Goal: Find specific page/section: Find specific page/section

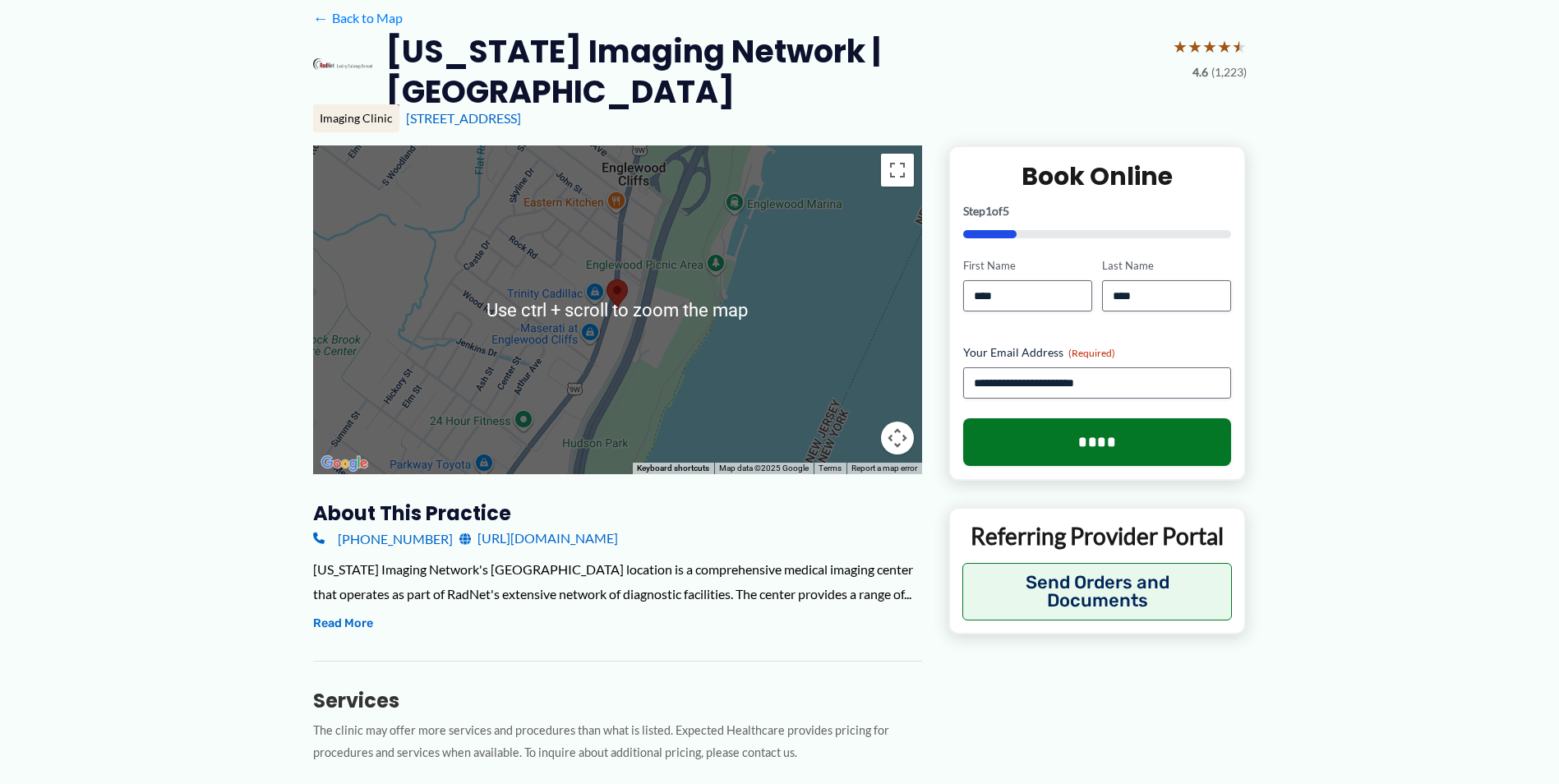
scroll to position [274, 0]
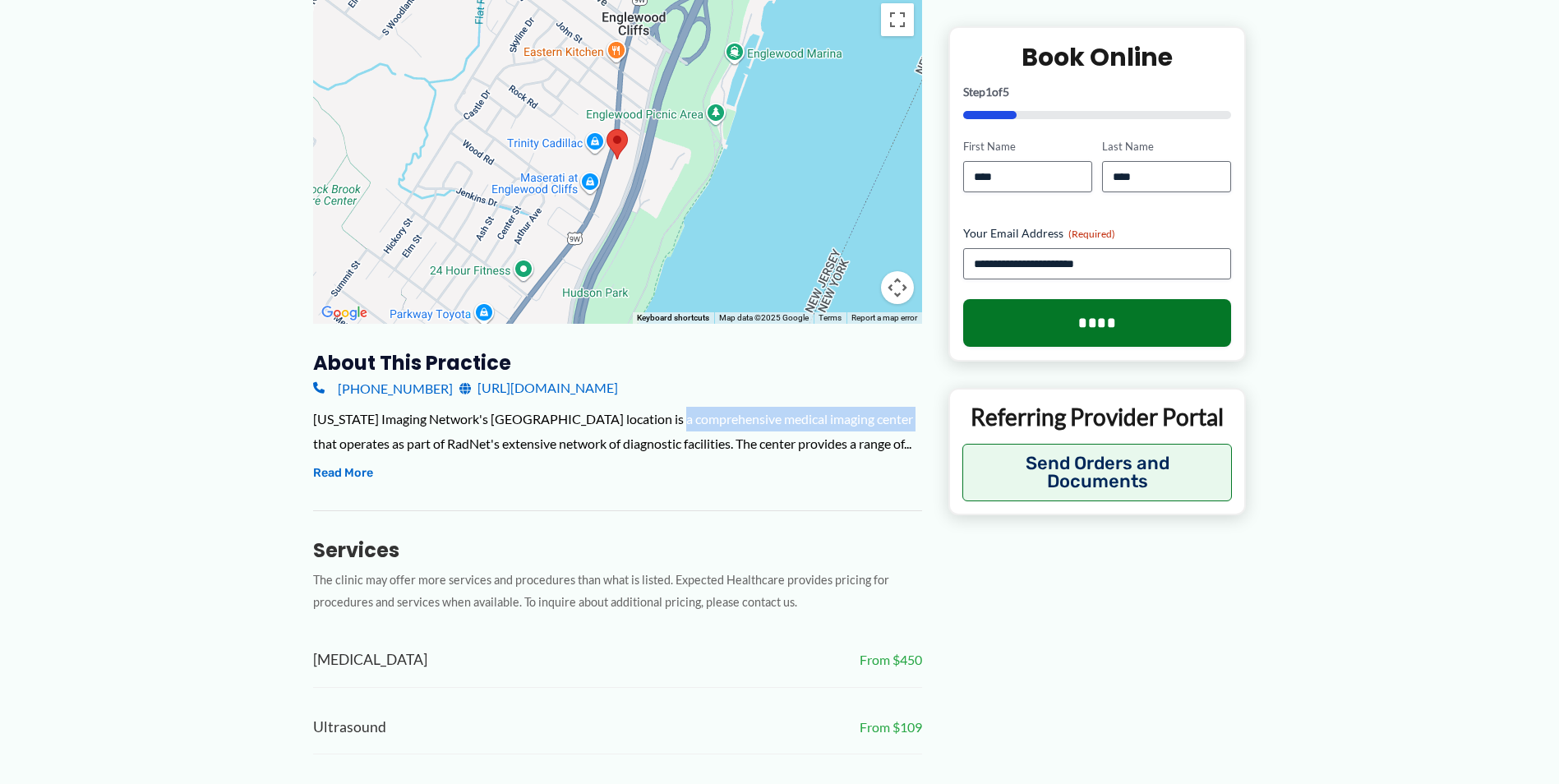
drag, startPoint x: 657, startPoint y: 413, endPoint x: 891, endPoint y: 415, distance: 234.0
click at [891, 415] on div "[US_STATE] Imaging Network's [GEOGRAPHIC_DATA] location is a comprehensive medi…" at bounding box center [617, 431] width 609 height 48
drag, startPoint x: 343, startPoint y: 427, endPoint x: 493, endPoint y: 430, distance: 150.0
click at [493, 430] on div "[US_STATE] Imaging Network's [GEOGRAPHIC_DATA] location is a comprehensive medi…" at bounding box center [617, 431] width 609 height 48
drag, startPoint x: 493, startPoint y: 430, endPoint x: 646, endPoint y: 439, distance: 153.3
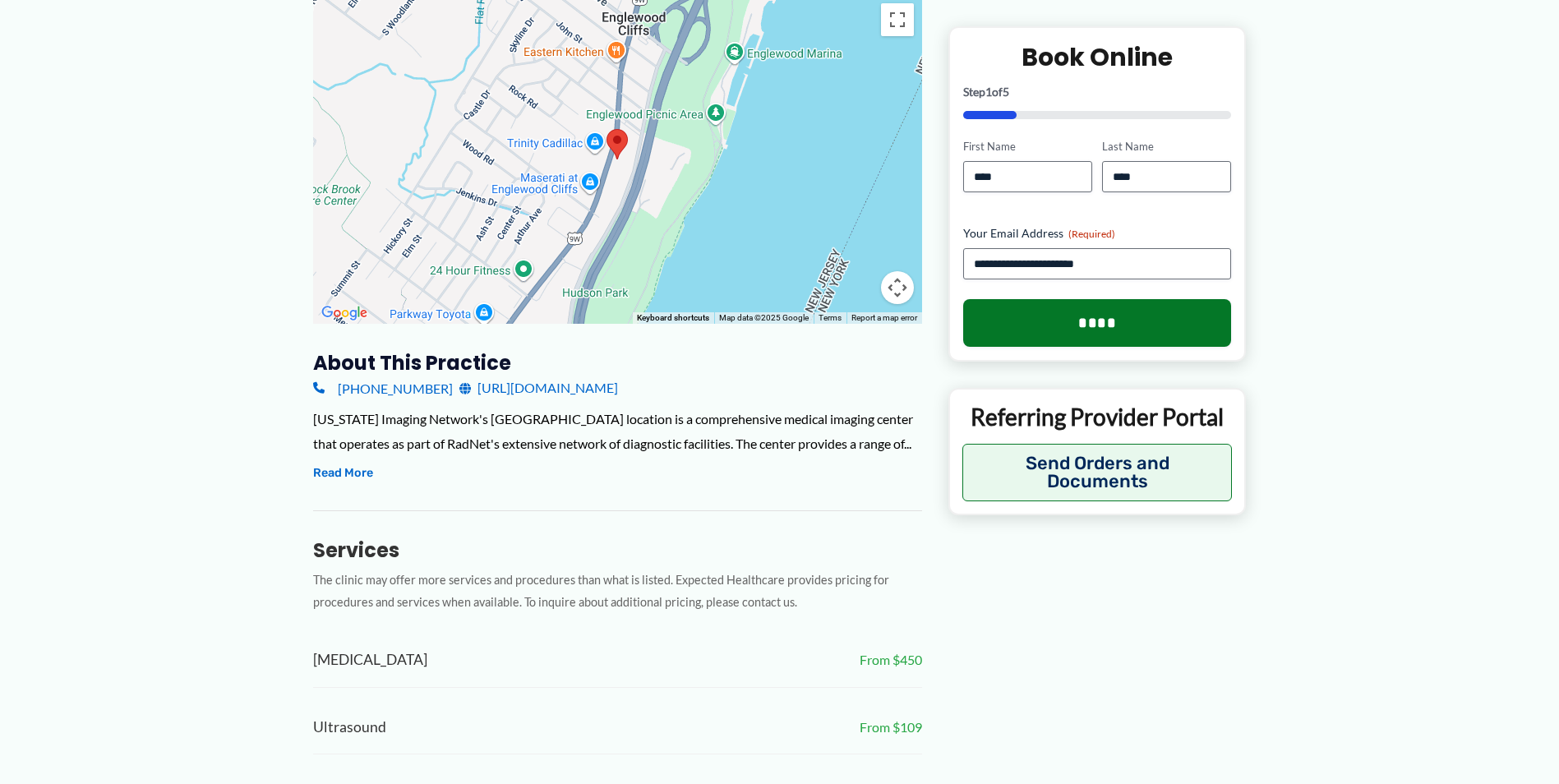
click at [646, 439] on div "[US_STATE] Imaging Network's [GEOGRAPHIC_DATA] location is a comprehensive medi…" at bounding box center [617, 431] width 609 height 48
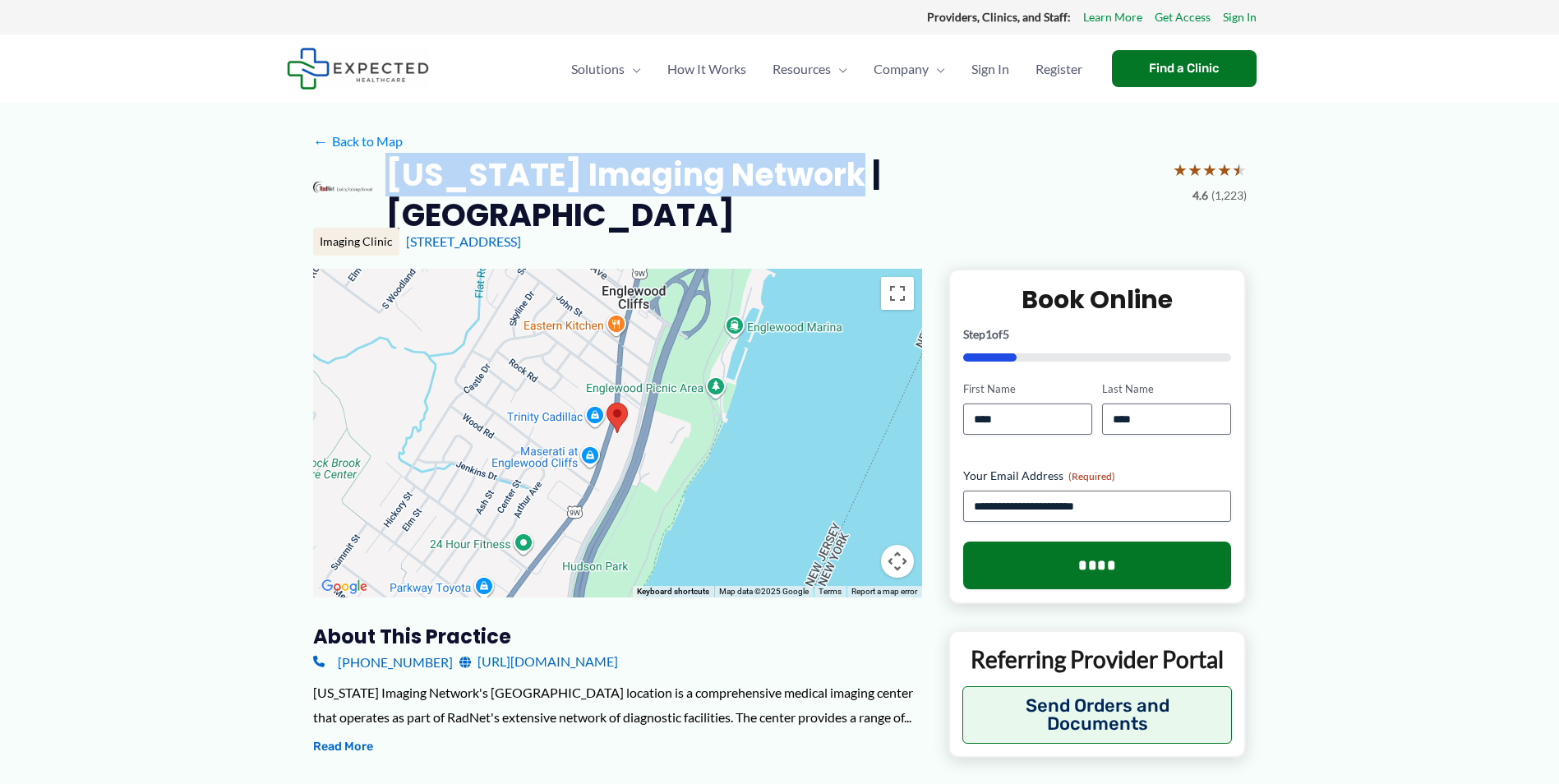
drag, startPoint x: 392, startPoint y: 173, endPoint x: 862, endPoint y: 170, distance: 470.0
click at [862, 170] on h2 "[US_STATE] Imaging Network | [GEOGRAPHIC_DATA]" at bounding box center [772, 195] width 773 height 81
copy h2 "[US_STATE] Imaging Network"
